Goal: Use online tool/utility: Utilize a website feature to perform a specific function

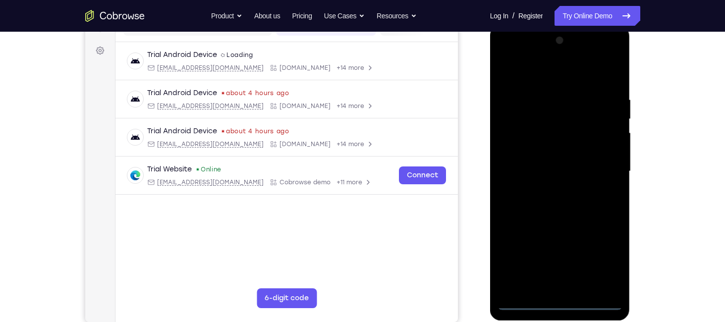
click at [556, 300] on div at bounding box center [560, 172] width 125 height 278
click at [607, 260] on div at bounding box center [560, 172] width 125 height 278
click at [565, 71] on div at bounding box center [560, 172] width 125 height 278
click at [519, 150] on div at bounding box center [560, 172] width 125 height 278
click at [567, 286] on div at bounding box center [560, 172] width 125 height 278
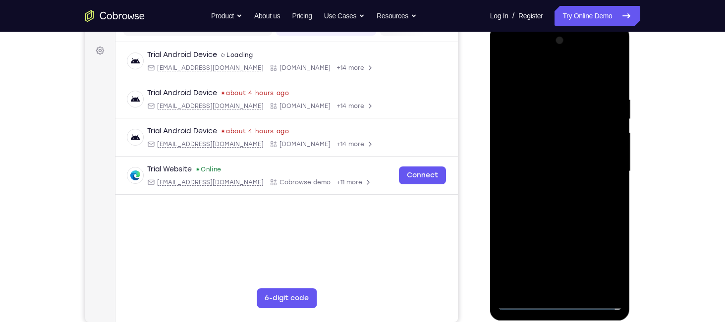
click at [555, 284] on div at bounding box center [560, 172] width 125 height 278
click at [540, 165] on div at bounding box center [560, 172] width 125 height 278
click at [544, 148] on div at bounding box center [560, 172] width 125 height 278
click at [539, 169] on div at bounding box center [560, 172] width 125 height 278
click at [579, 228] on div at bounding box center [560, 172] width 125 height 278
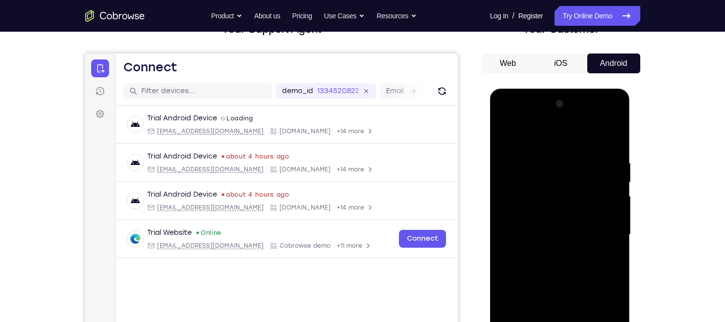
scroll to position [47, 0]
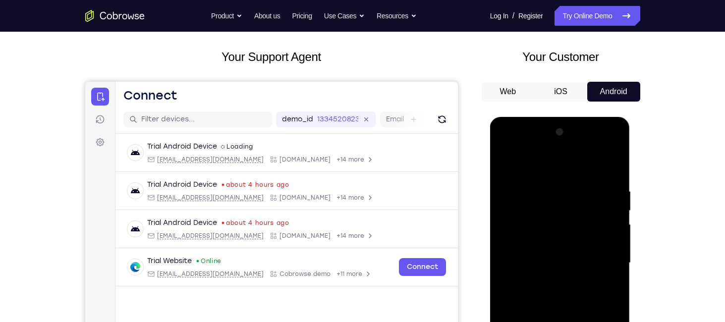
drag, startPoint x: 578, startPoint y: 269, endPoint x: 570, endPoint y: 117, distance: 151.9
click at [570, 117] on div at bounding box center [560, 264] width 140 height 295
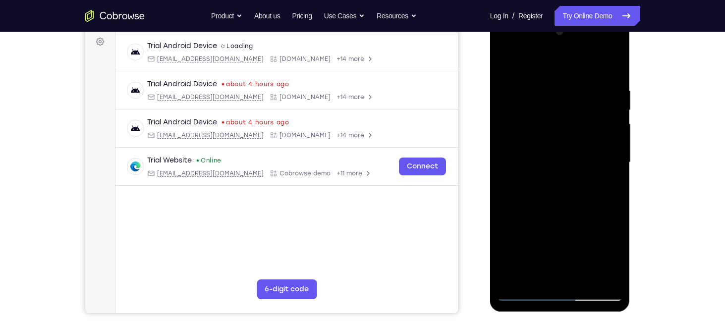
scroll to position [148, 0]
click at [564, 276] on div at bounding box center [560, 162] width 125 height 278
click at [587, 132] on div at bounding box center [560, 162] width 125 height 278
click at [619, 173] on div at bounding box center [560, 162] width 125 height 278
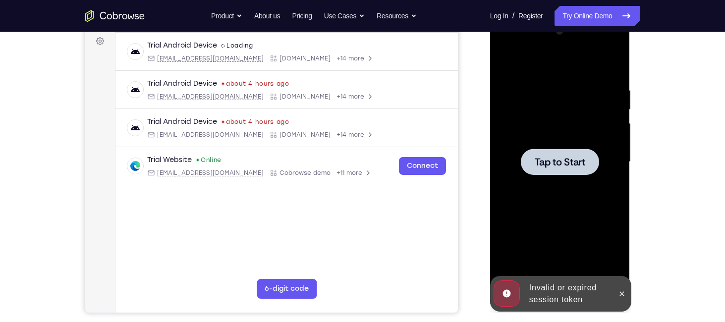
click at [572, 162] on span "Tap to Start" at bounding box center [560, 162] width 51 height 10
